Goal: Information Seeking & Learning: Check status

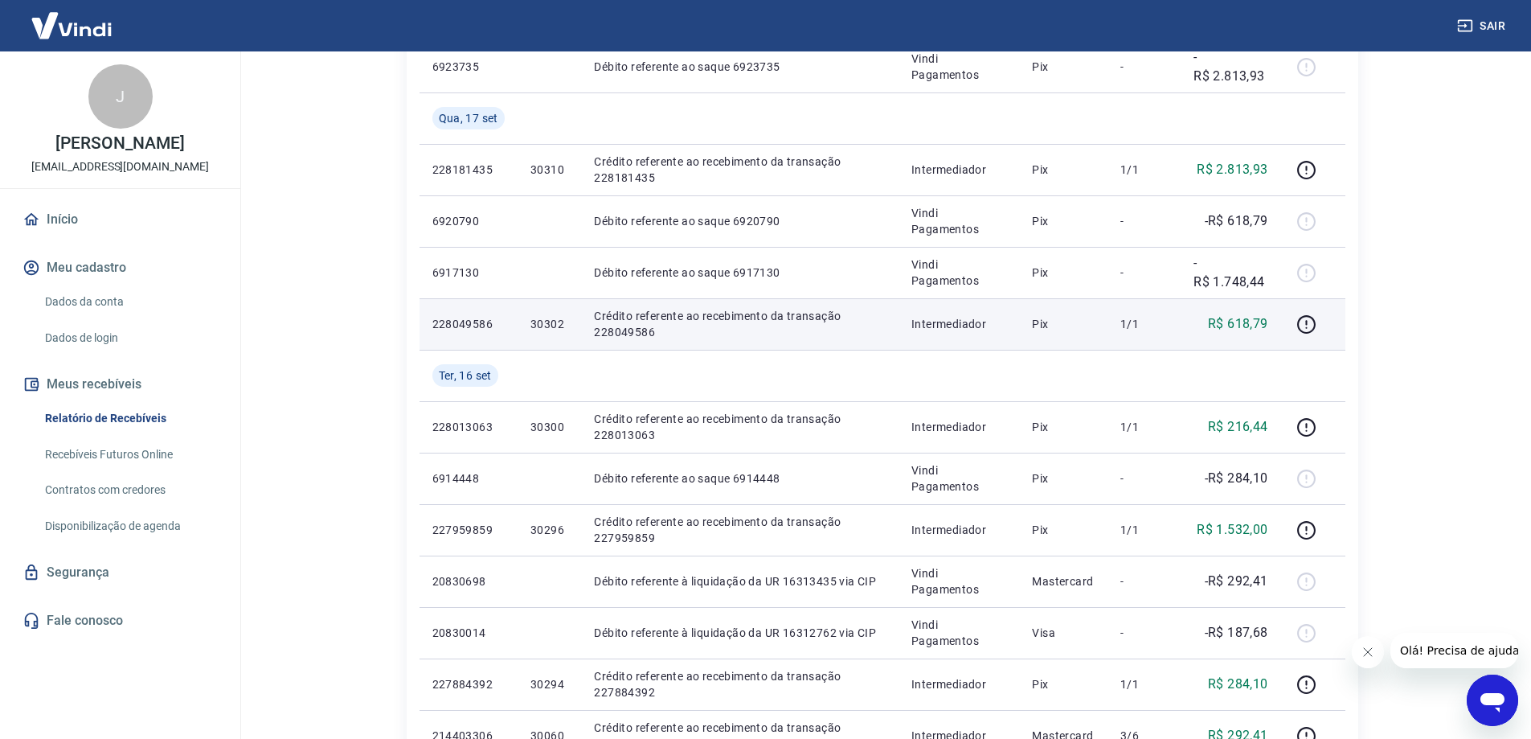
scroll to position [643, 0]
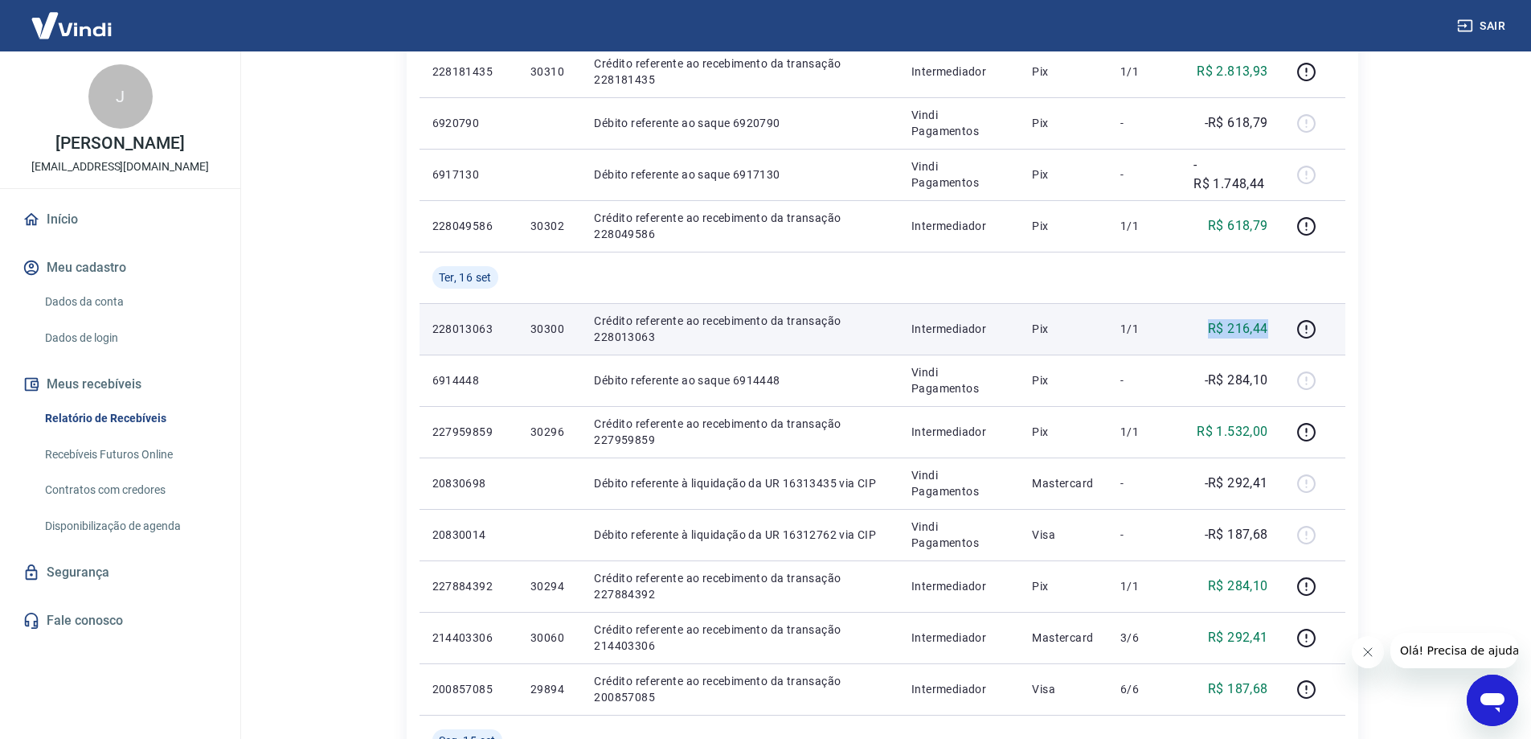
drag, startPoint x: 1198, startPoint y: 326, endPoint x: 1278, endPoint y: 326, distance: 79.6
click at [1278, 326] on td "R$ 216,44" at bounding box center [1231, 328] width 100 height 51
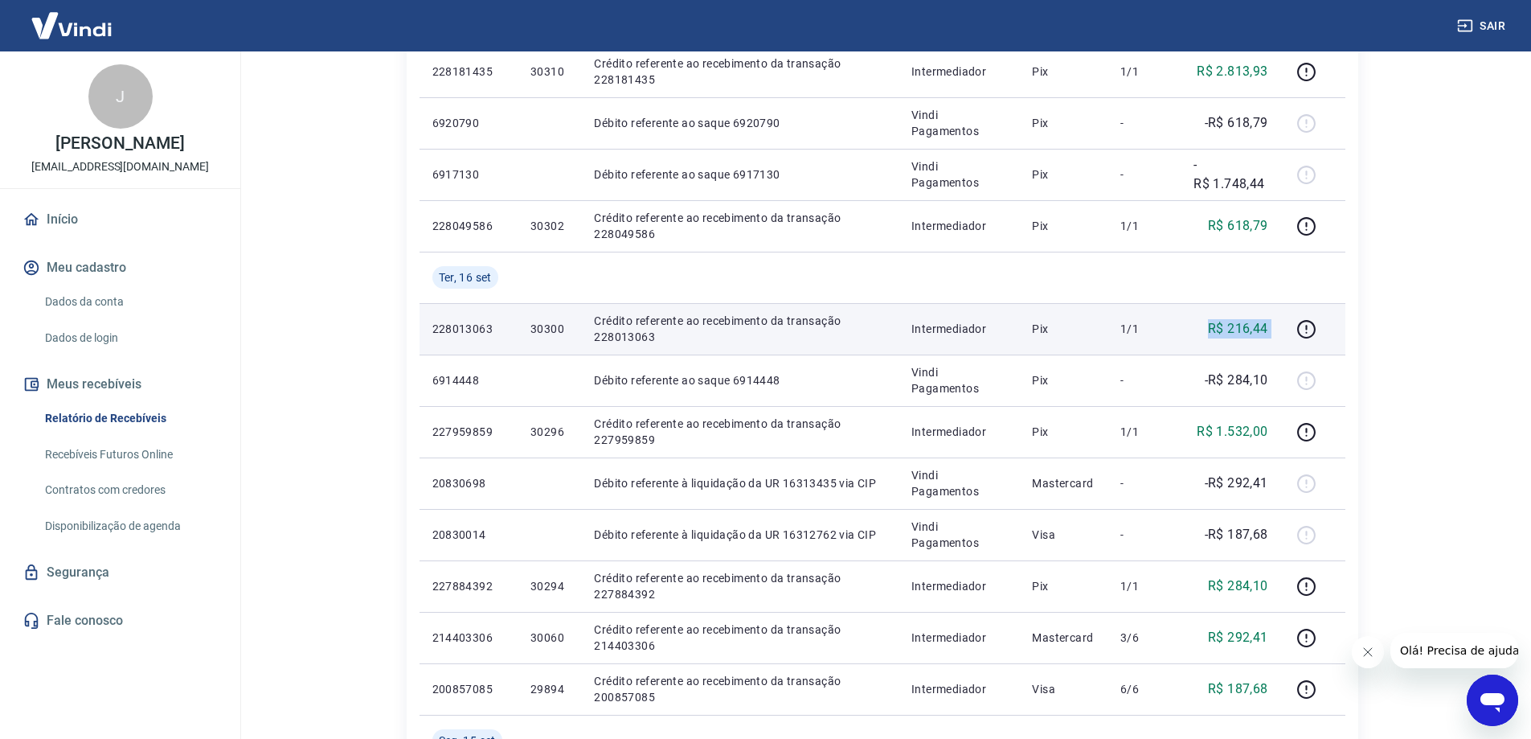
drag, startPoint x: 1201, startPoint y: 329, endPoint x: 1287, endPoint y: 329, distance: 86.0
click at [1287, 329] on tr "228013063 30300 Crédito referente ao recebimento da transação 228013063 Interme…" at bounding box center [883, 328] width 926 height 51
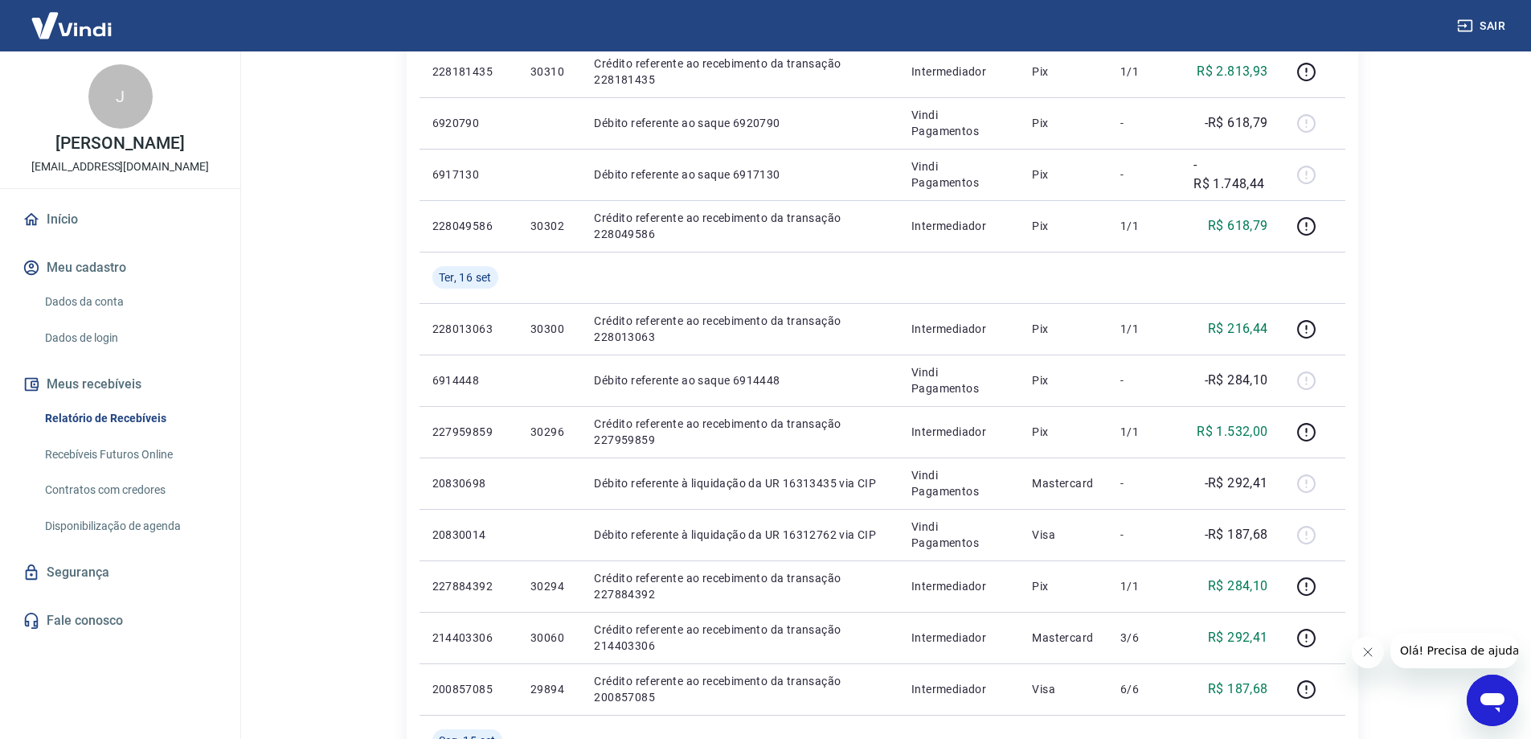
click at [1383, 350] on div "Início / Meus Recebíveis / Relatório de Recebíveis Relatório de Recebíveis Saib…" at bounding box center [882, 287] width 1029 height 1759
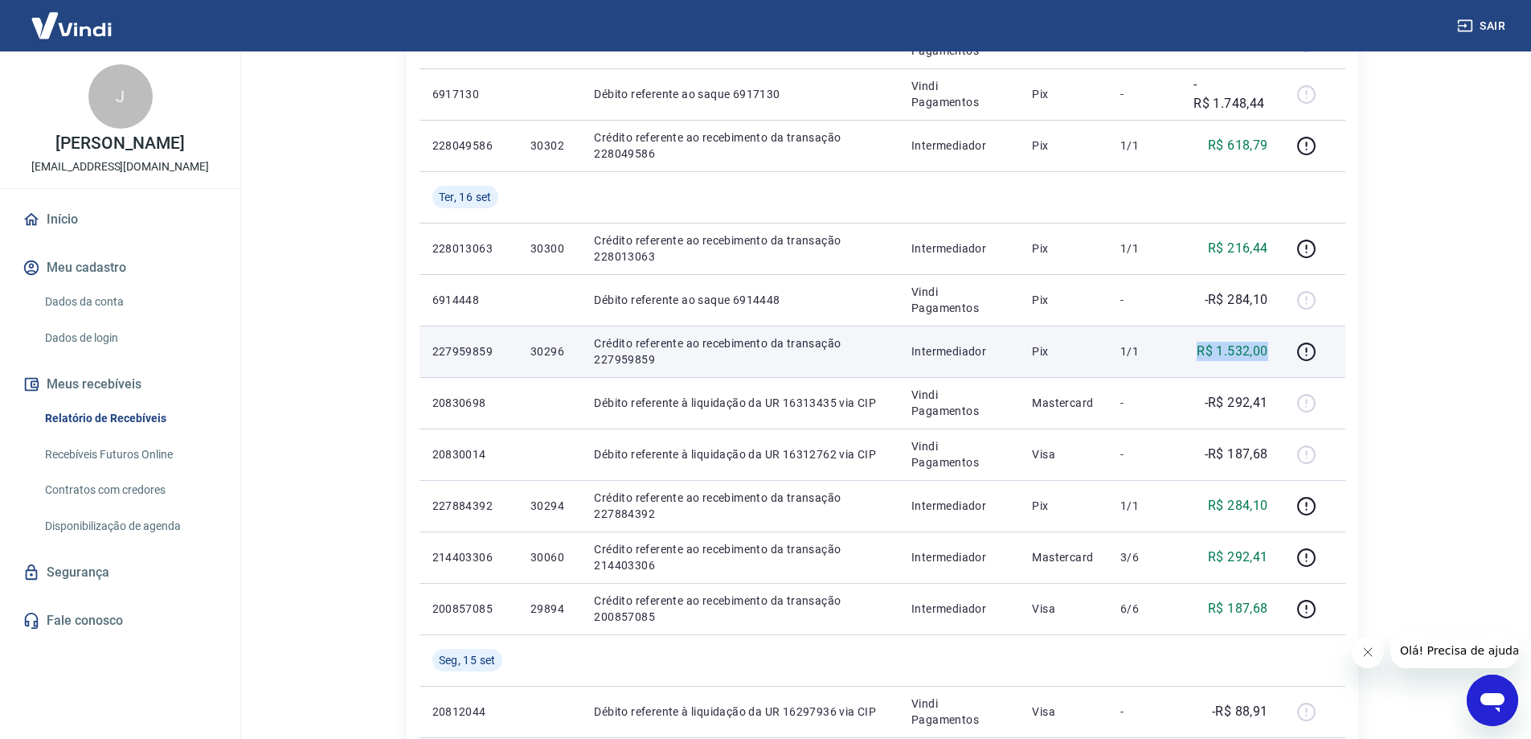
drag, startPoint x: 1192, startPoint y: 354, endPoint x: 1276, endPoint y: 354, distance: 83.6
click at [1276, 354] on td "R$ 1.532,00" at bounding box center [1231, 351] width 100 height 51
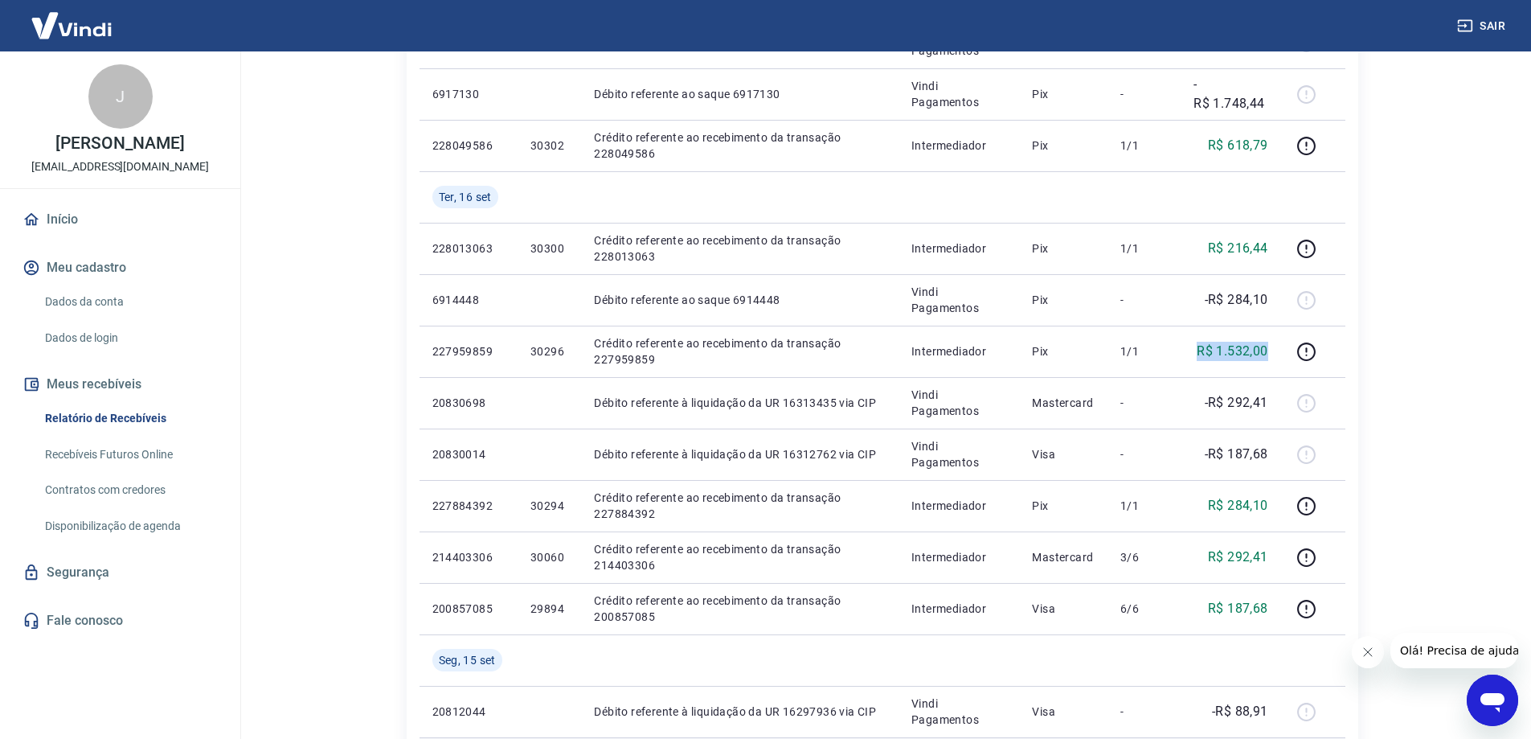
copy p "R$ 1.532,00"
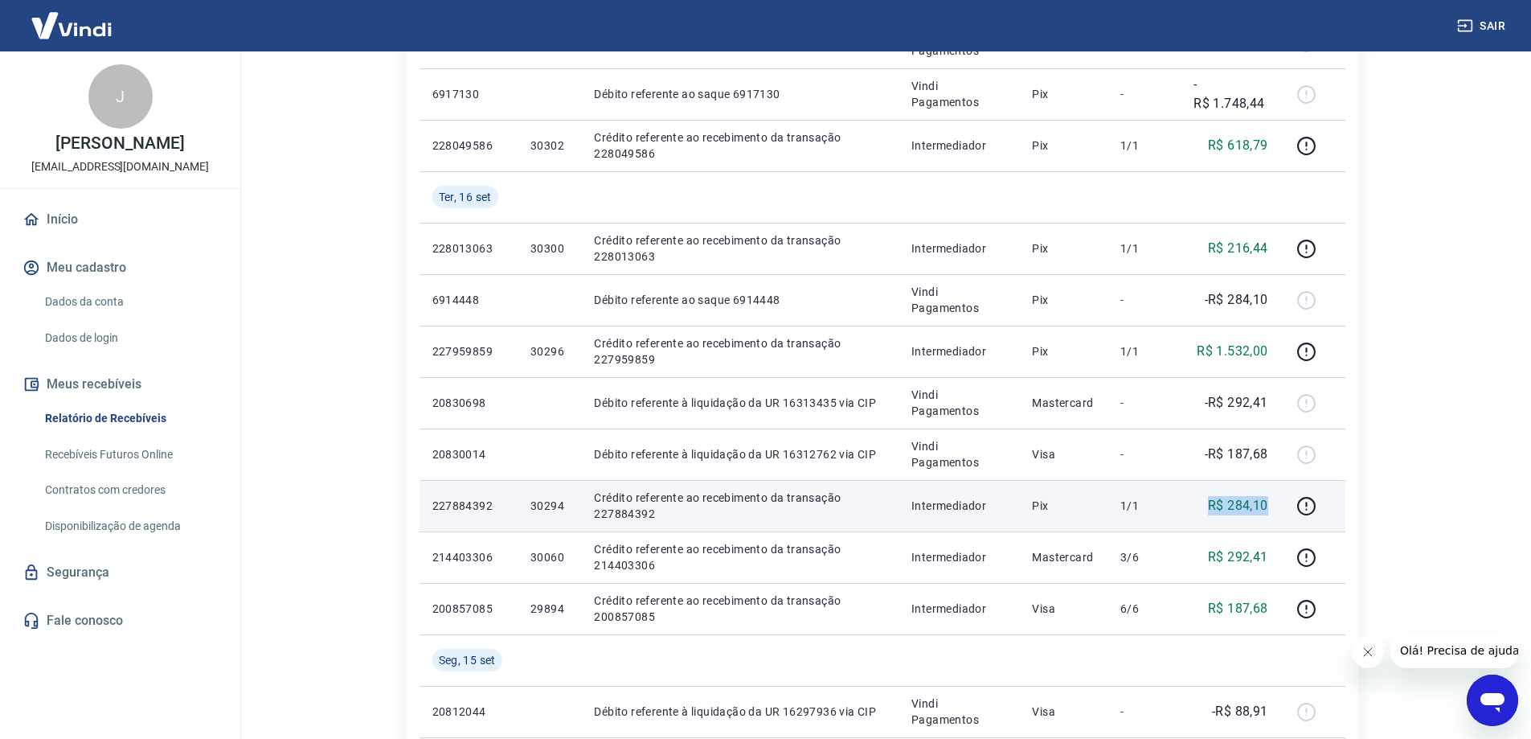
drag, startPoint x: 1214, startPoint y: 502, endPoint x: 1272, endPoint y: 502, distance: 57.9
click at [1272, 502] on td "R$ 284,10" at bounding box center [1231, 505] width 100 height 51
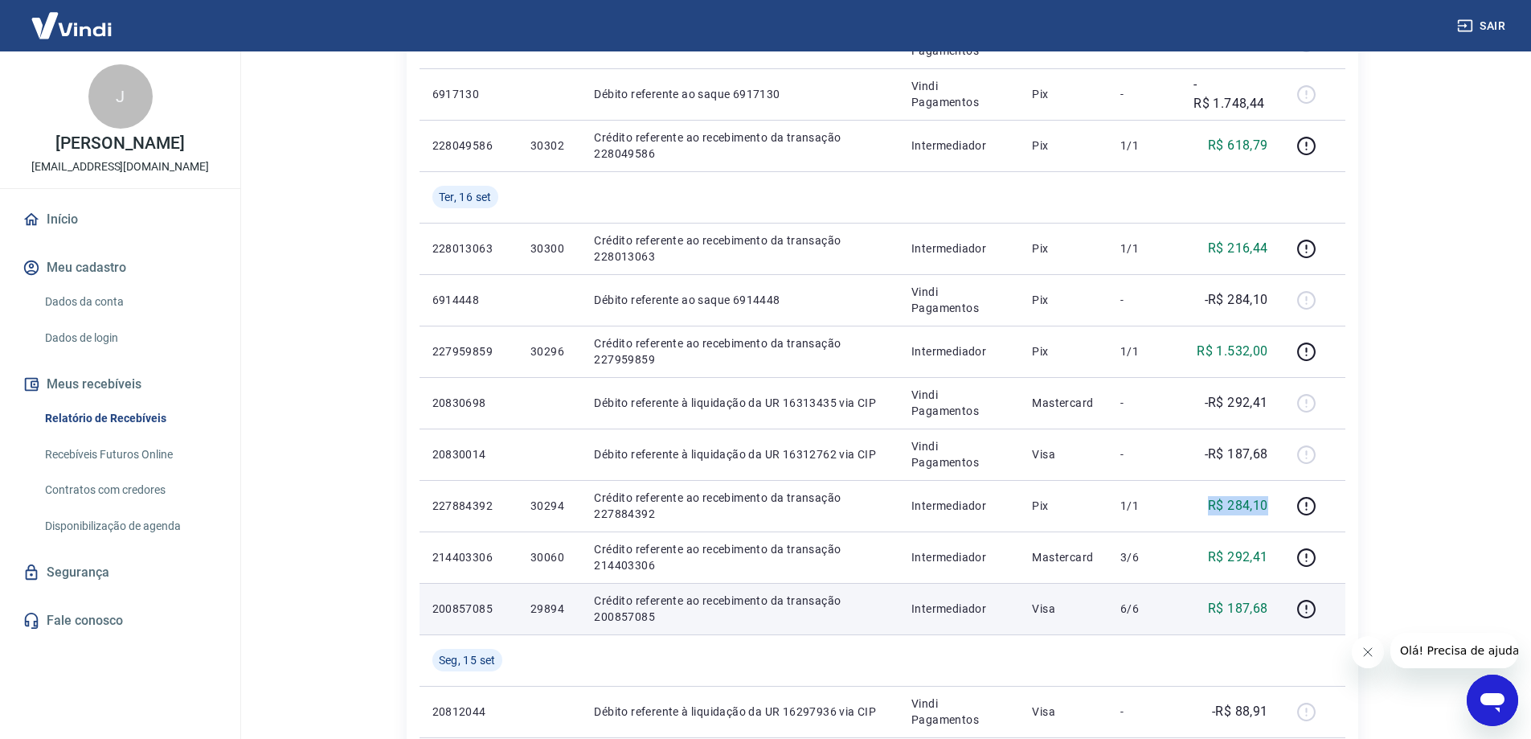
copy p "R$ 284,10"
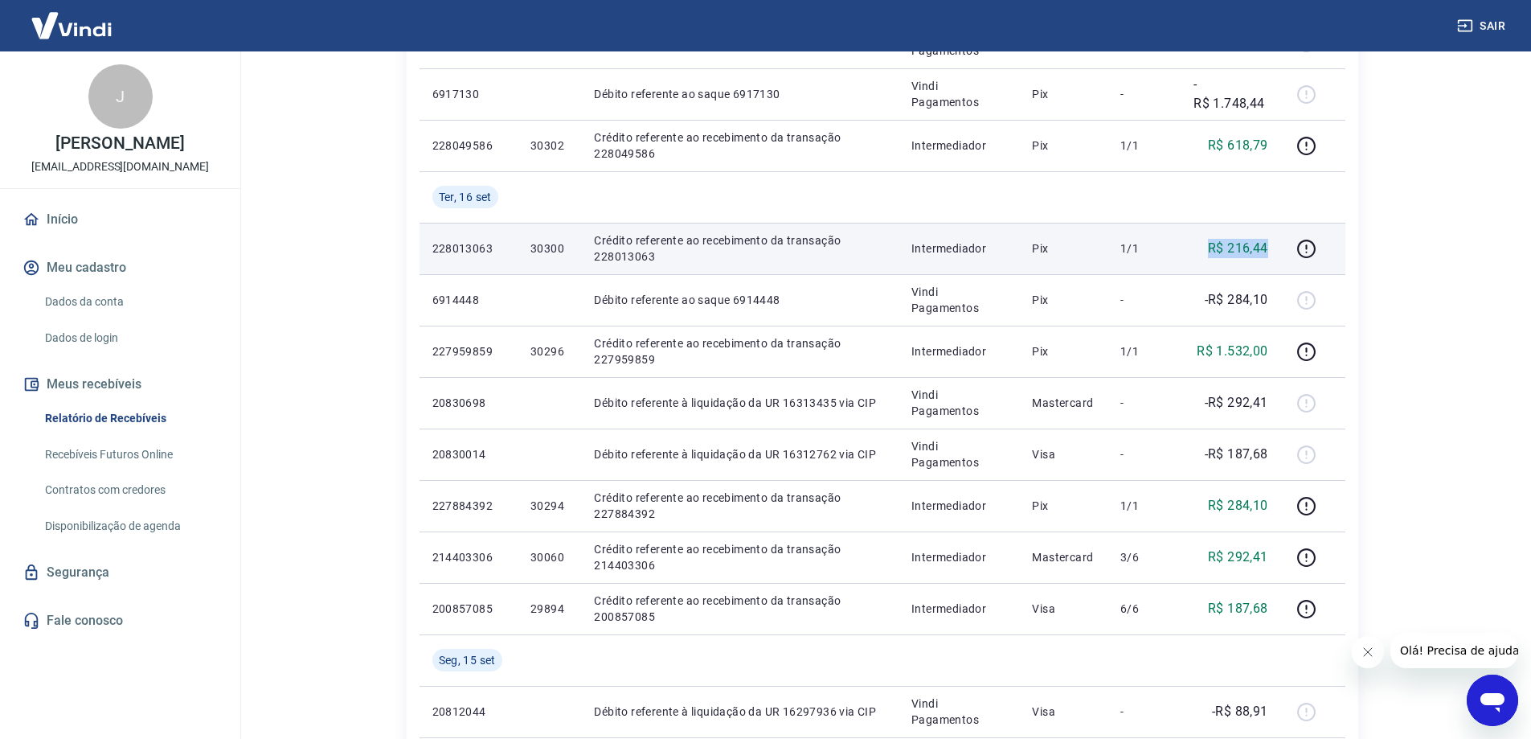
drag, startPoint x: 1210, startPoint y: 254, endPoint x: 1271, endPoint y: 254, distance: 61.1
click at [1271, 254] on td "R$ 216,44" at bounding box center [1231, 248] width 100 height 51
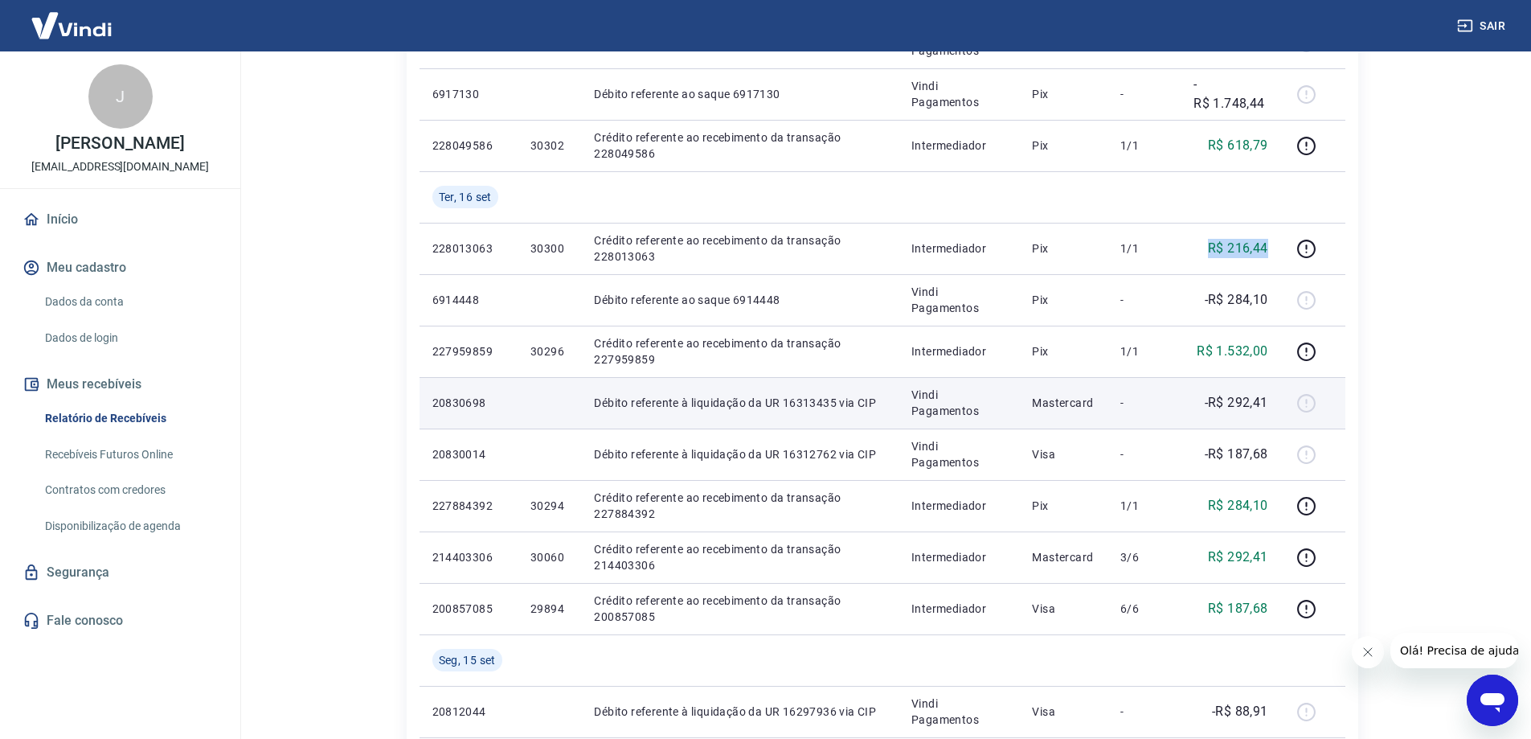
copy p "R$ 216,44"
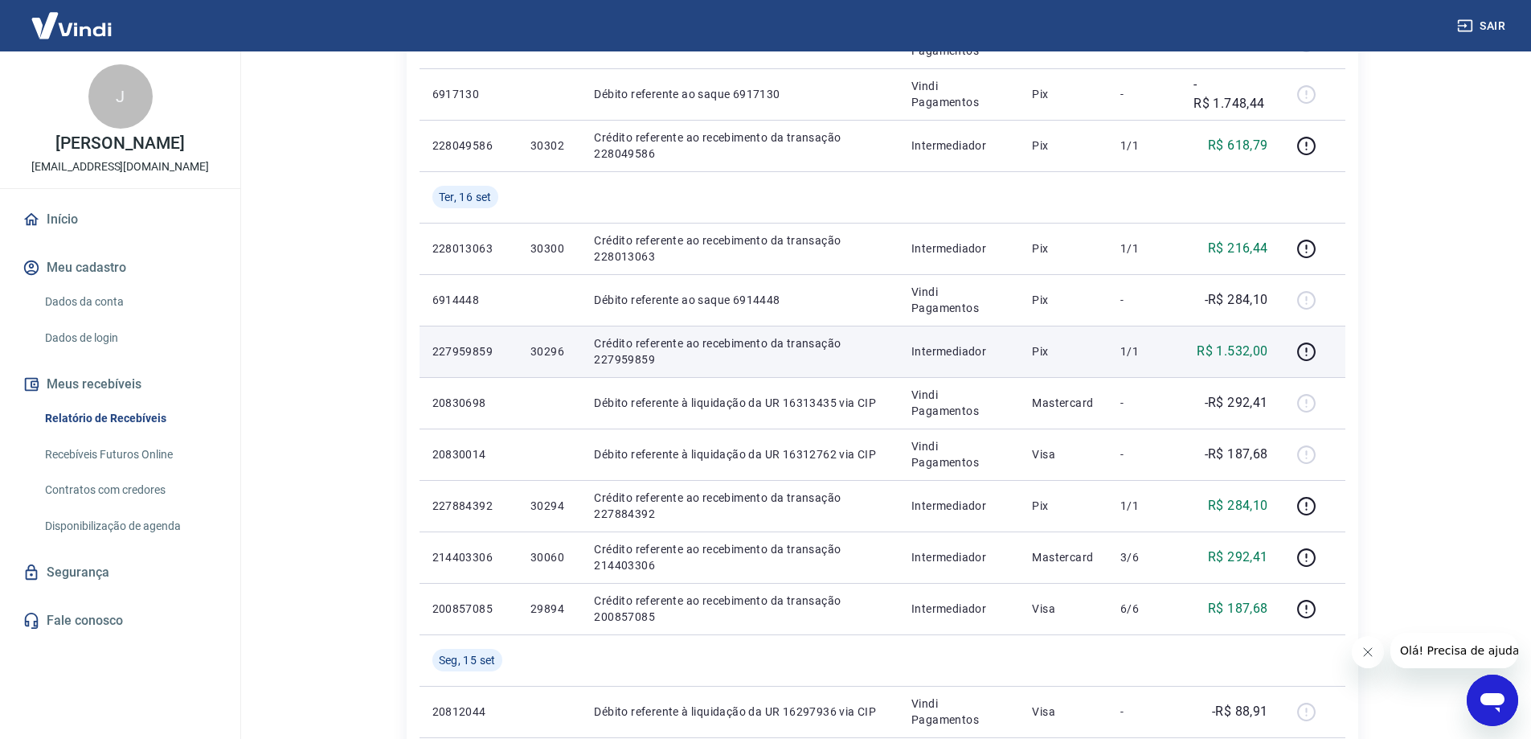
click at [451, 338] on td "227959859" at bounding box center [469, 351] width 98 height 51
click at [457, 355] on p "227959859" at bounding box center [468, 351] width 72 height 16
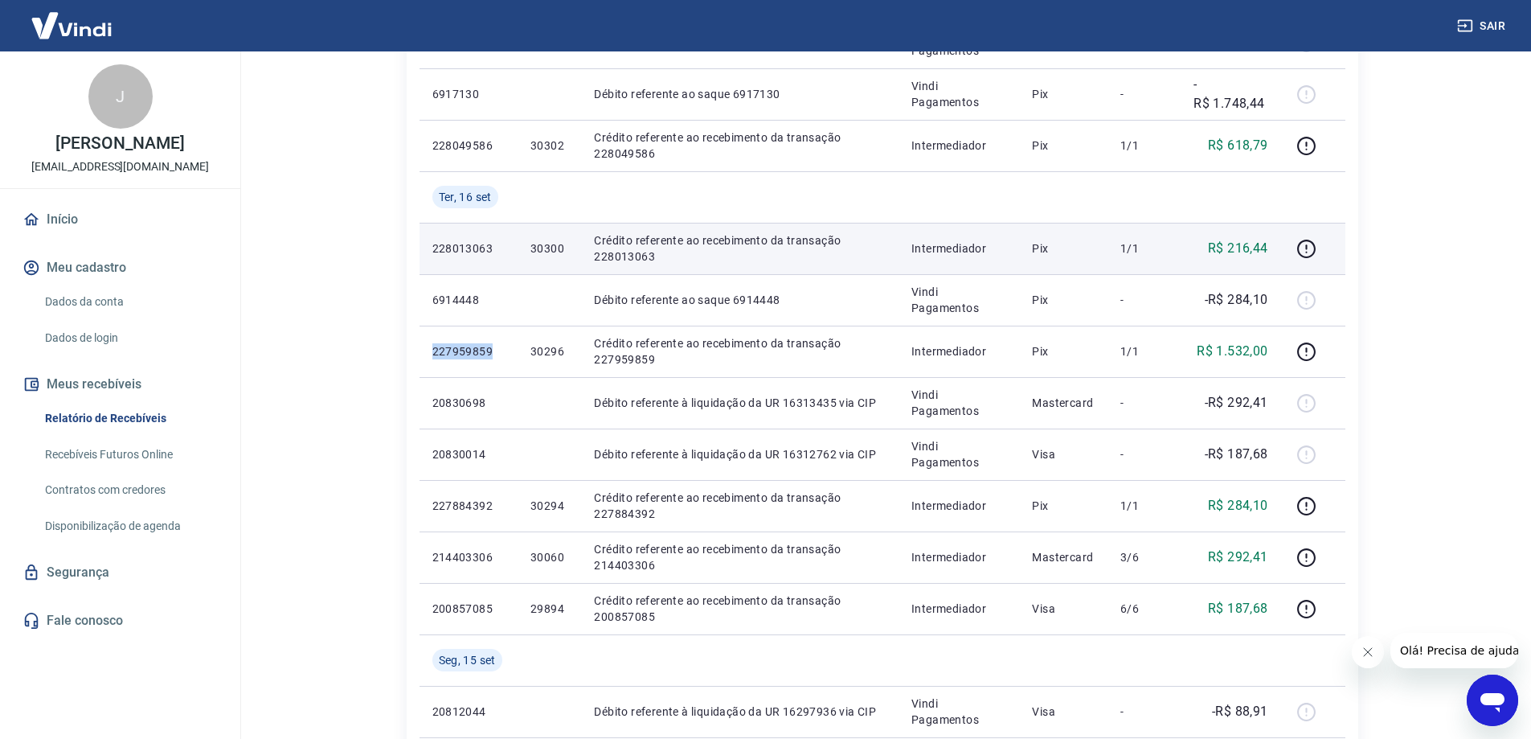
copy p "227959859"
click at [454, 253] on p "228013063" at bounding box center [468, 248] width 72 height 16
copy p "228013063"
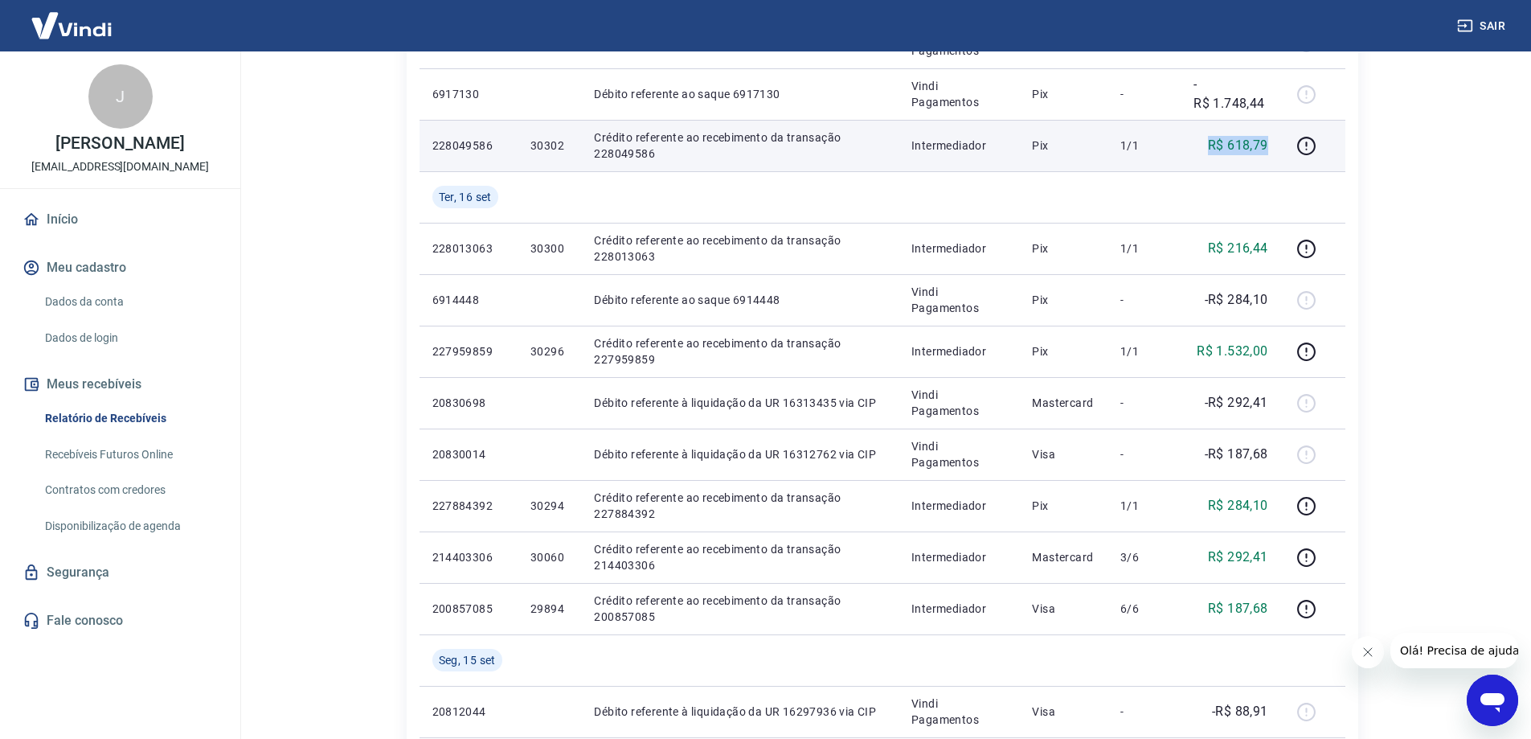
drag, startPoint x: 1210, startPoint y: 138, endPoint x: 1268, endPoint y: 140, distance: 58.7
click at [1268, 140] on p "R$ 618,79" at bounding box center [1238, 145] width 60 height 19
copy p "R$ 618,79"
click at [477, 142] on p "228049586" at bounding box center [468, 145] width 72 height 16
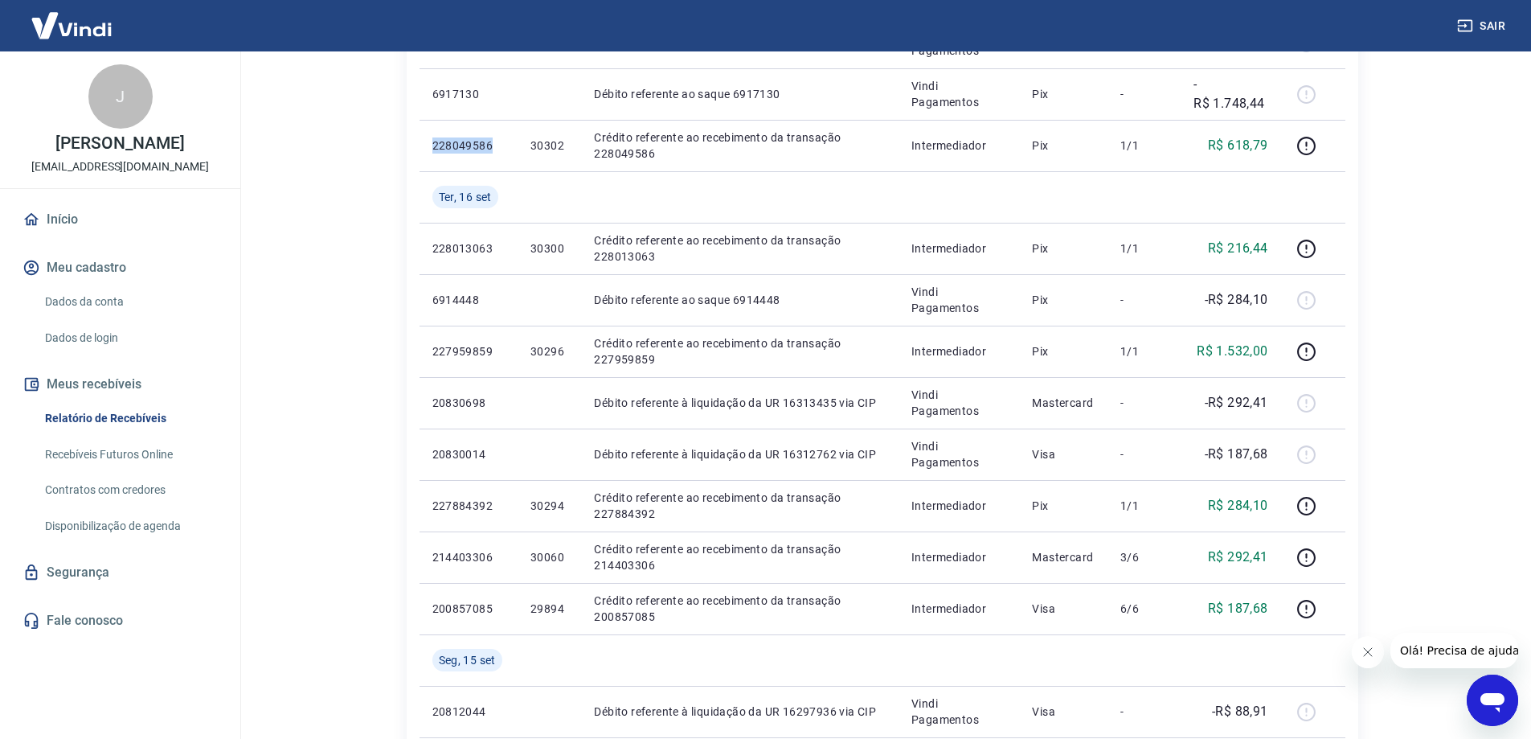
copy p "228049586"
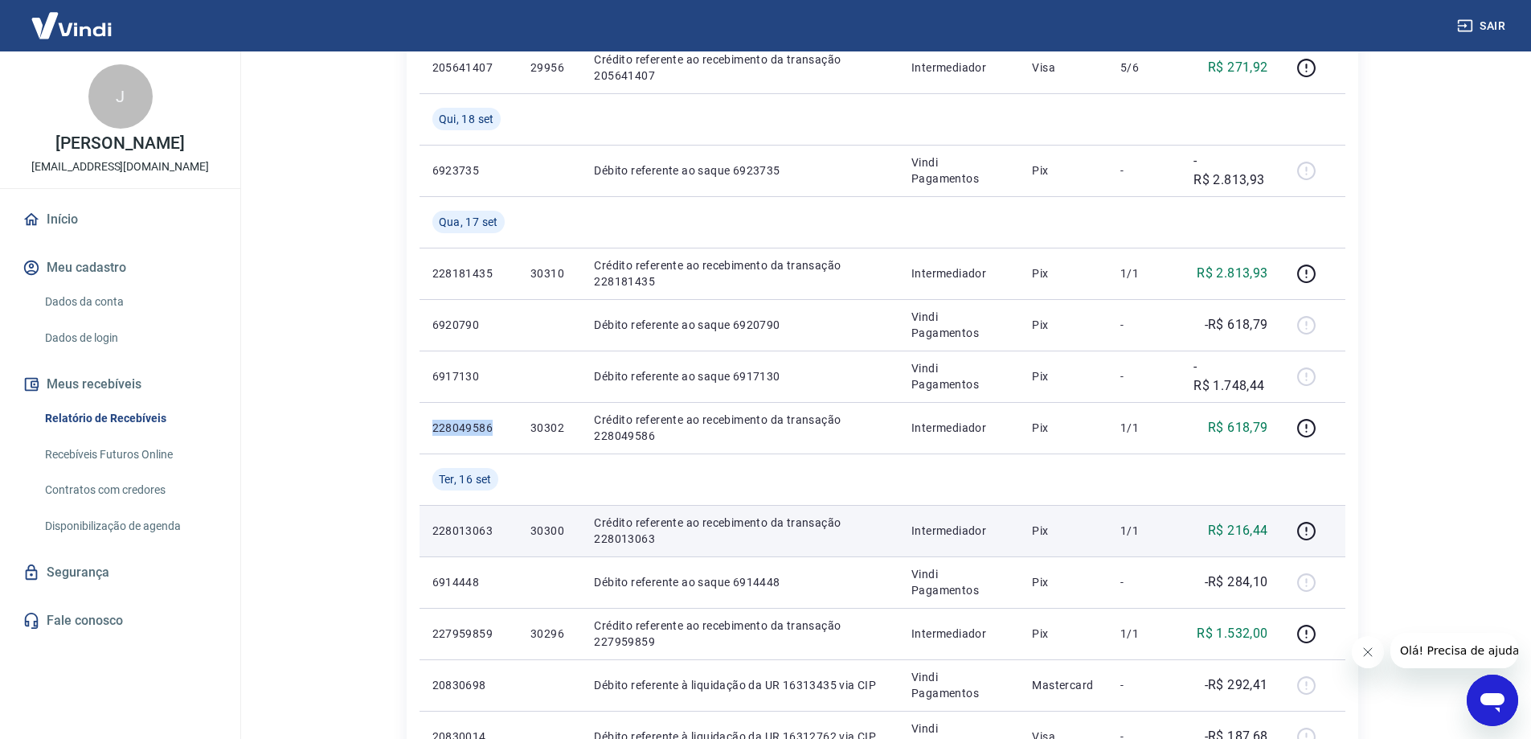
scroll to position [402, 0]
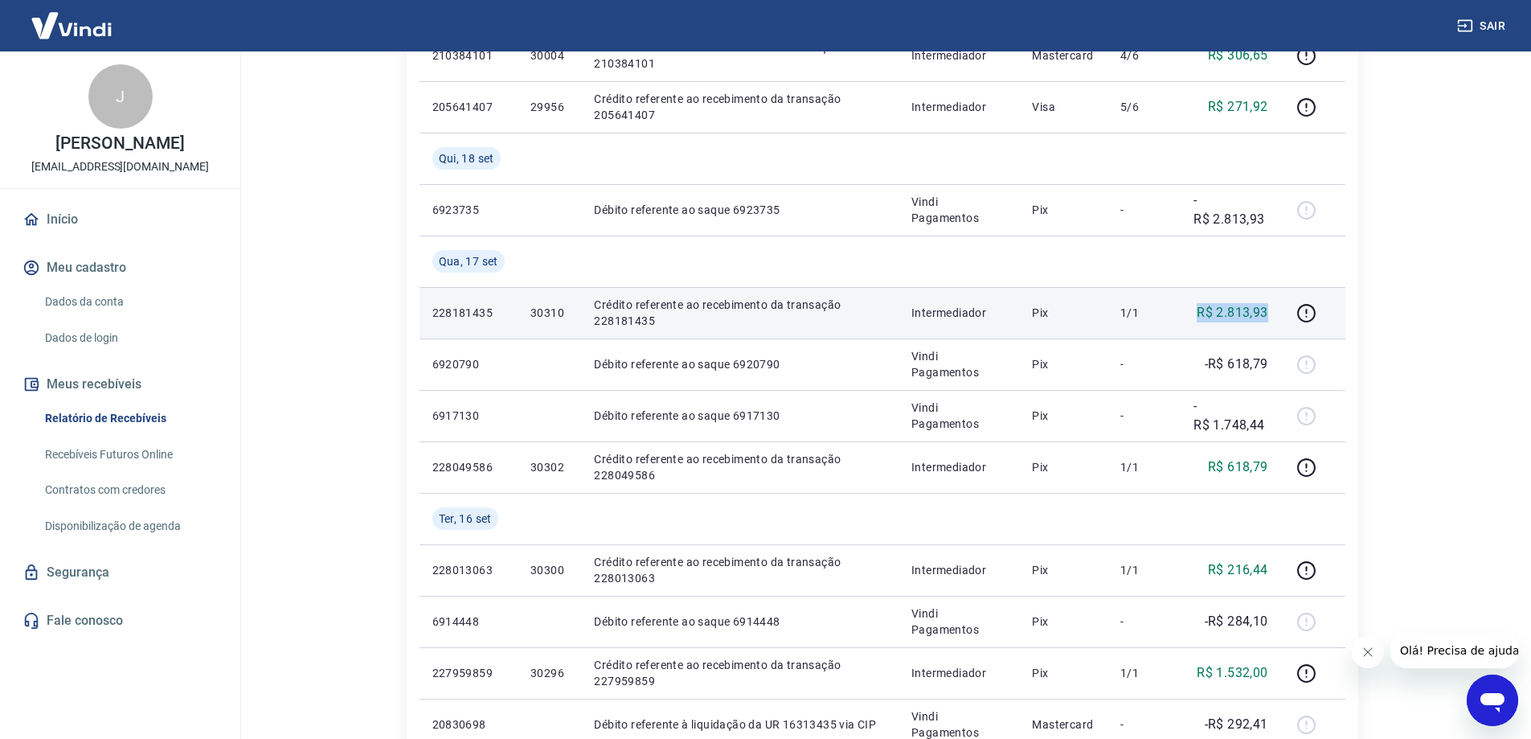
drag, startPoint x: 1192, startPoint y: 317, endPoint x: 1274, endPoint y: 314, distance: 82.0
click at [1274, 314] on td "R$ 2.813,93" at bounding box center [1231, 312] width 100 height 51
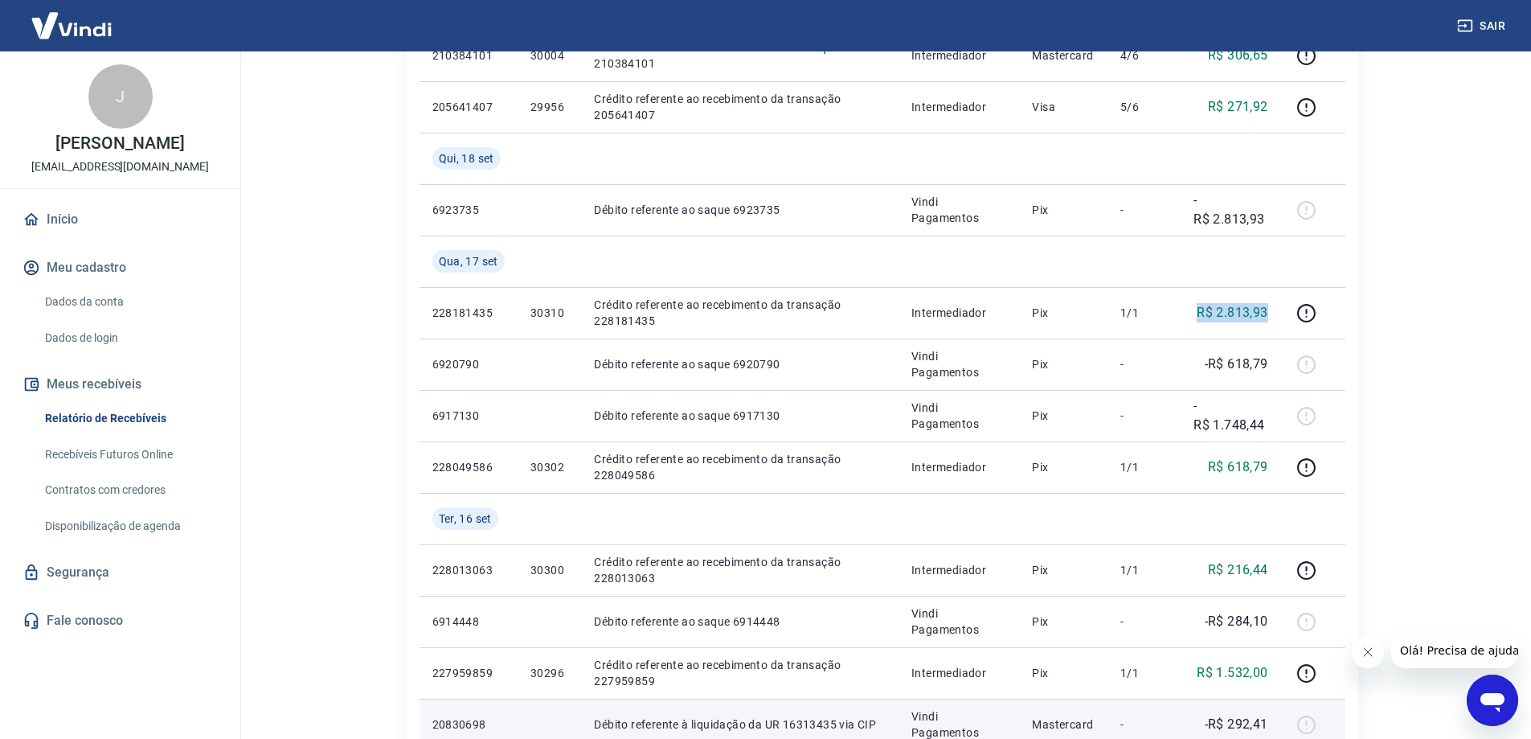
copy p "R$ 2.813,93"
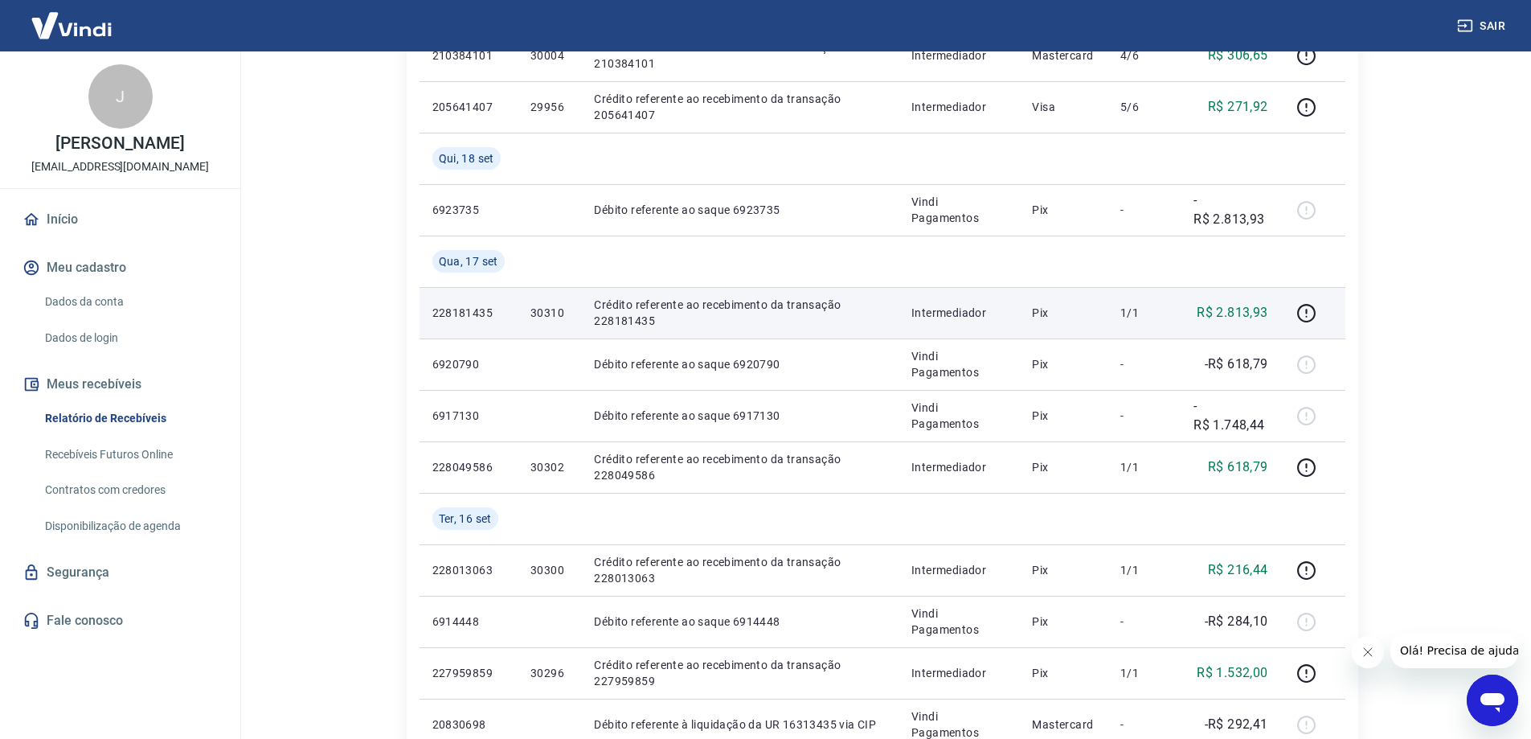
click at [477, 310] on p "228181435" at bounding box center [468, 313] width 72 height 16
copy p "228181435"
